Goal: Book appointment/travel/reservation

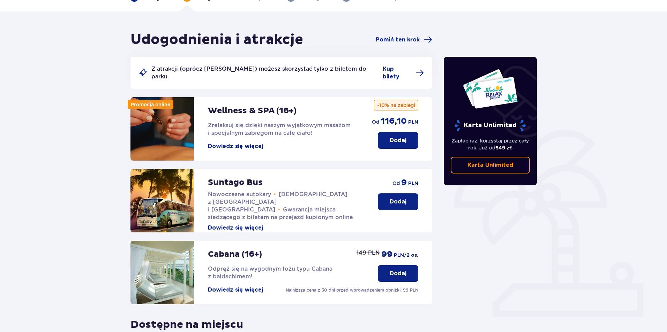
scroll to position [35, 0]
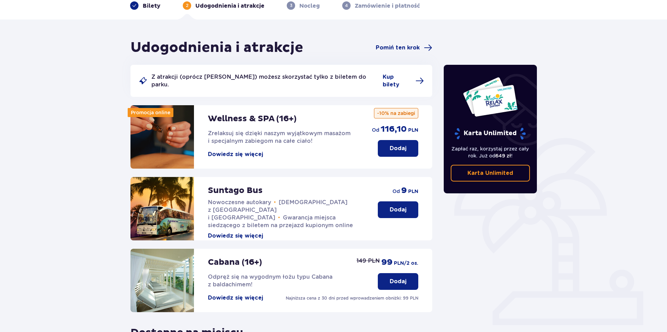
click at [395, 145] on p "Dodaj" at bounding box center [397, 149] width 17 height 8
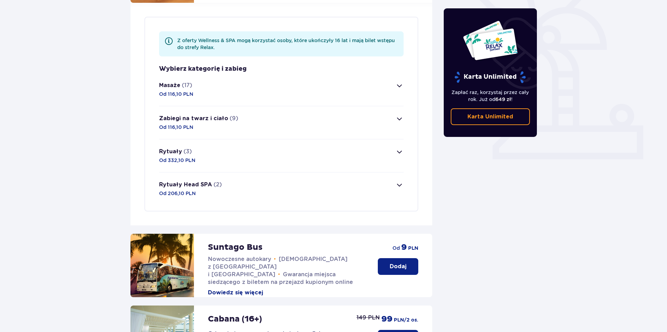
scroll to position [202, 0]
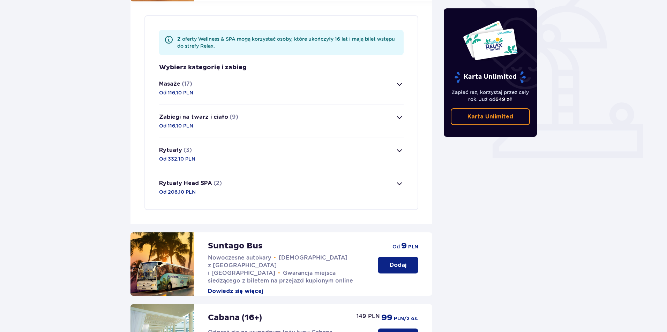
click at [197, 81] on button "Masaże (17) Od 116,10 PLN" at bounding box center [281, 88] width 244 height 33
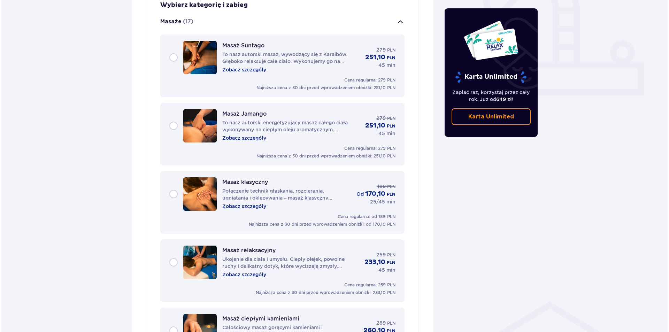
scroll to position [267, 0]
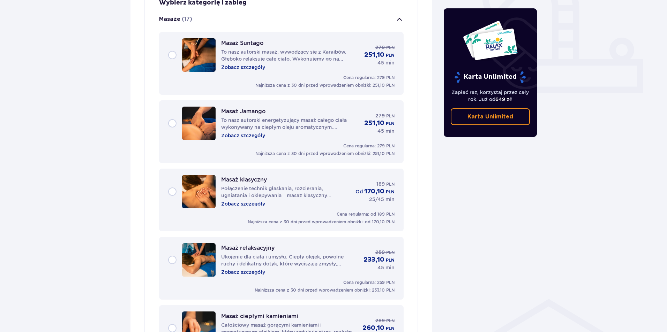
click at [250, 64] on p "Zobacz szczegóły" at bounding box center [243, 67] width 44 height 7
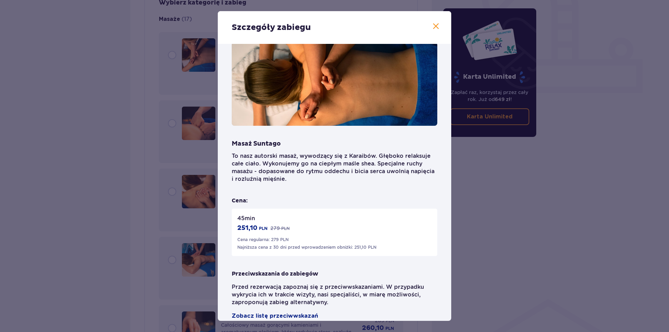
scroll to position [29, 0]
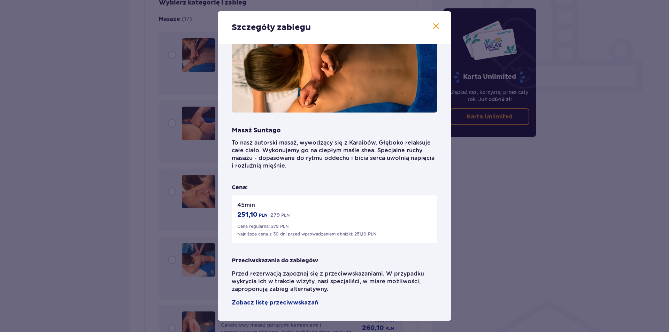
click at [432, 31] on div "Szczegóły zabiegu" at bounding box center [335, 27] width 234 height 33
click at [433, 27] on span at bounding box center [436, 26] width 8 height 8
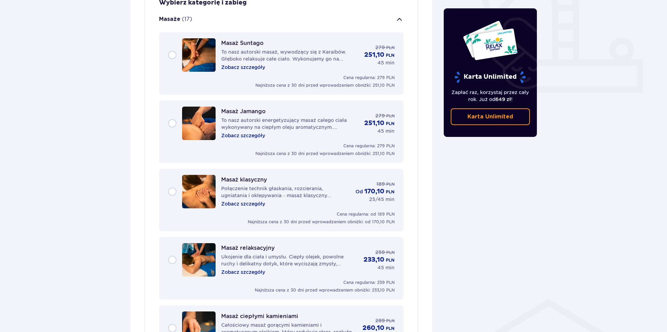
click at [235, 200] on p "Zobacz szczegóły" at bounding box center [243, 203] width 44 height 7
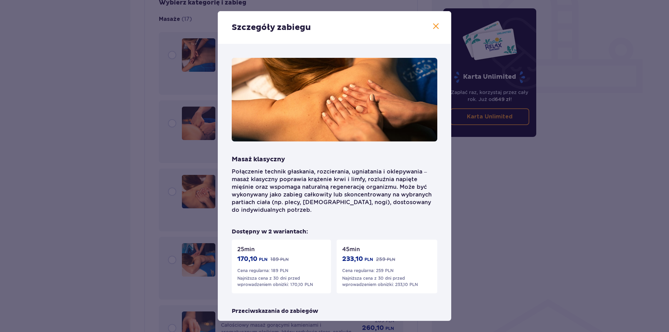
click at [489, 187] on div "Szczegóły zabiegu Masaż klasyczny Połączenie technik głaskania, rozcierania, ug…" at bounding box center [334, 166] width 669 height 332
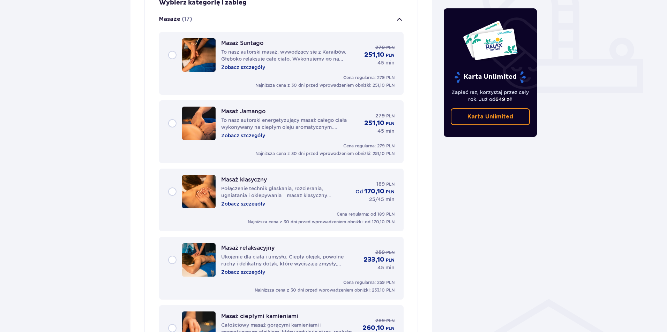
click at [245, 200] on p "Zobacz szczegóły" at bounding box center [243, 203] width 44 height 7
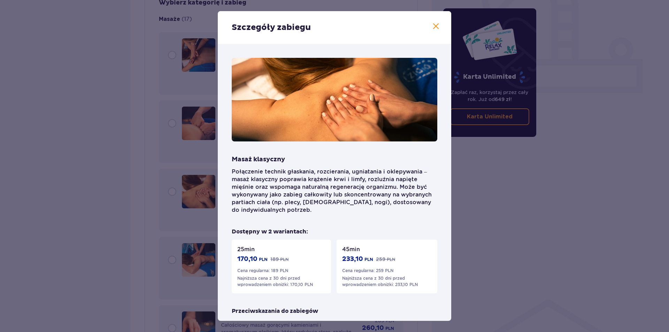
click at [121, 159] on div "Szczegóły zabiegu Masaż klasyczny Połączenie technik głaskania, rozcierania, ug…" at bounding box center [334, 166] width 669 height 332
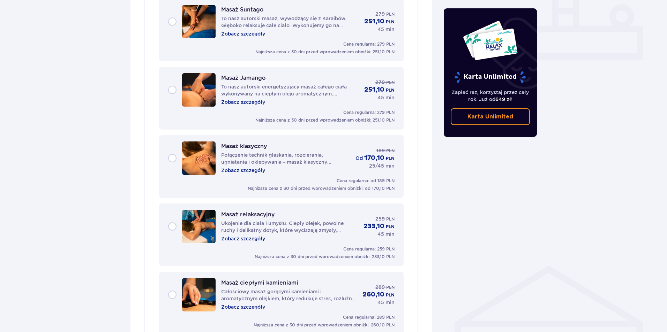
scroll to position [302, 0]
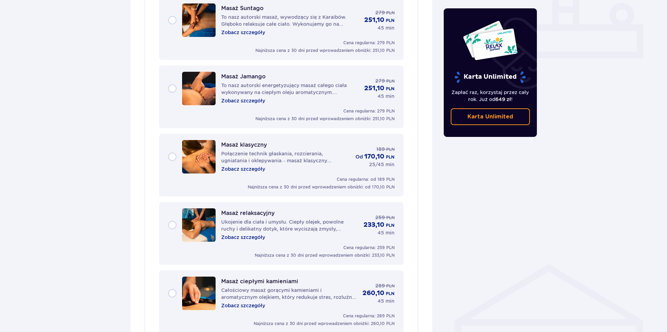
click at [180, 149] on div "Masaż klasyczny Połączenie technik głaskania, rozcierania, ugniatania i oklepyw…" at bounding box center [281, 156] width 226 height 33
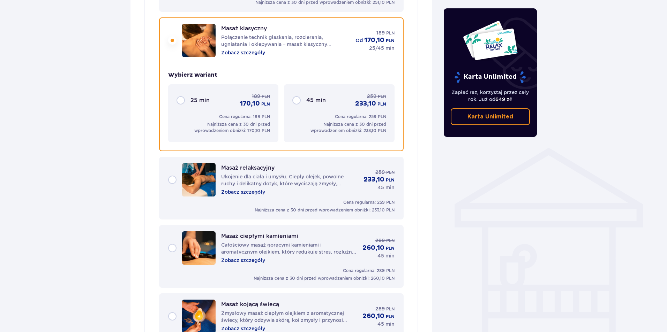
scroll to position [421, 0]
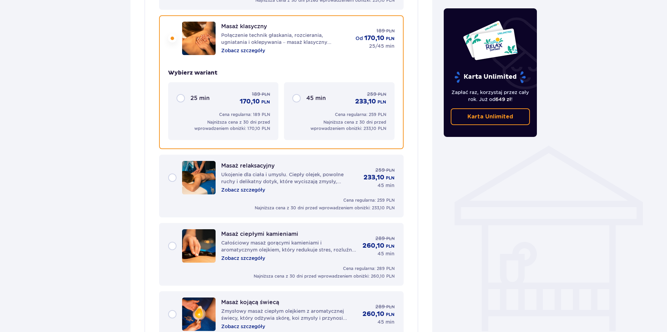
click at [297, 91] on div "45 min 259 PLN 233,10 PLN" at bounding box center [338, 98] width 93 height 15
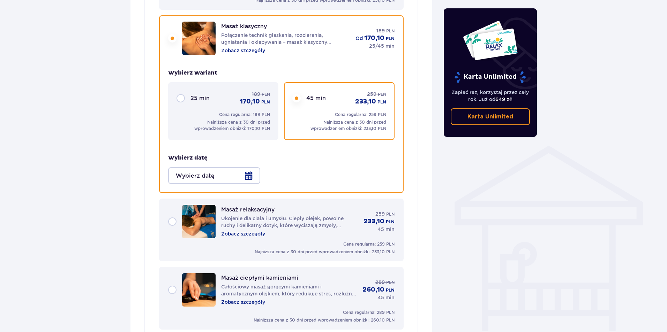
click at [204, 159] on div "Wybierz datę" at bounding box center [281, 169] width 226 height 30
click at [205, 167] on div at bounding box center [214, 175] width 92 height 17
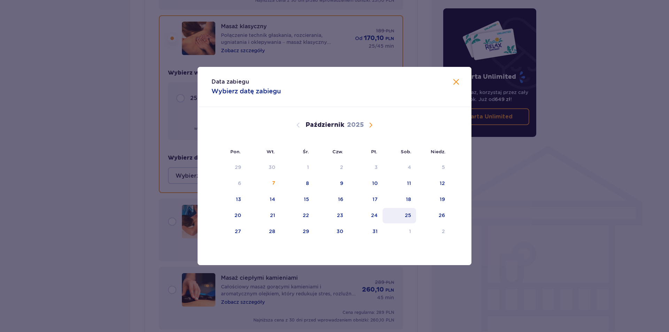
click at [414, 213] on div "25" at bounding box center [400, 215] width 34 height 15
type input "[DATE]"
